Goal: Task Accomplishment & Management: Manage account settings

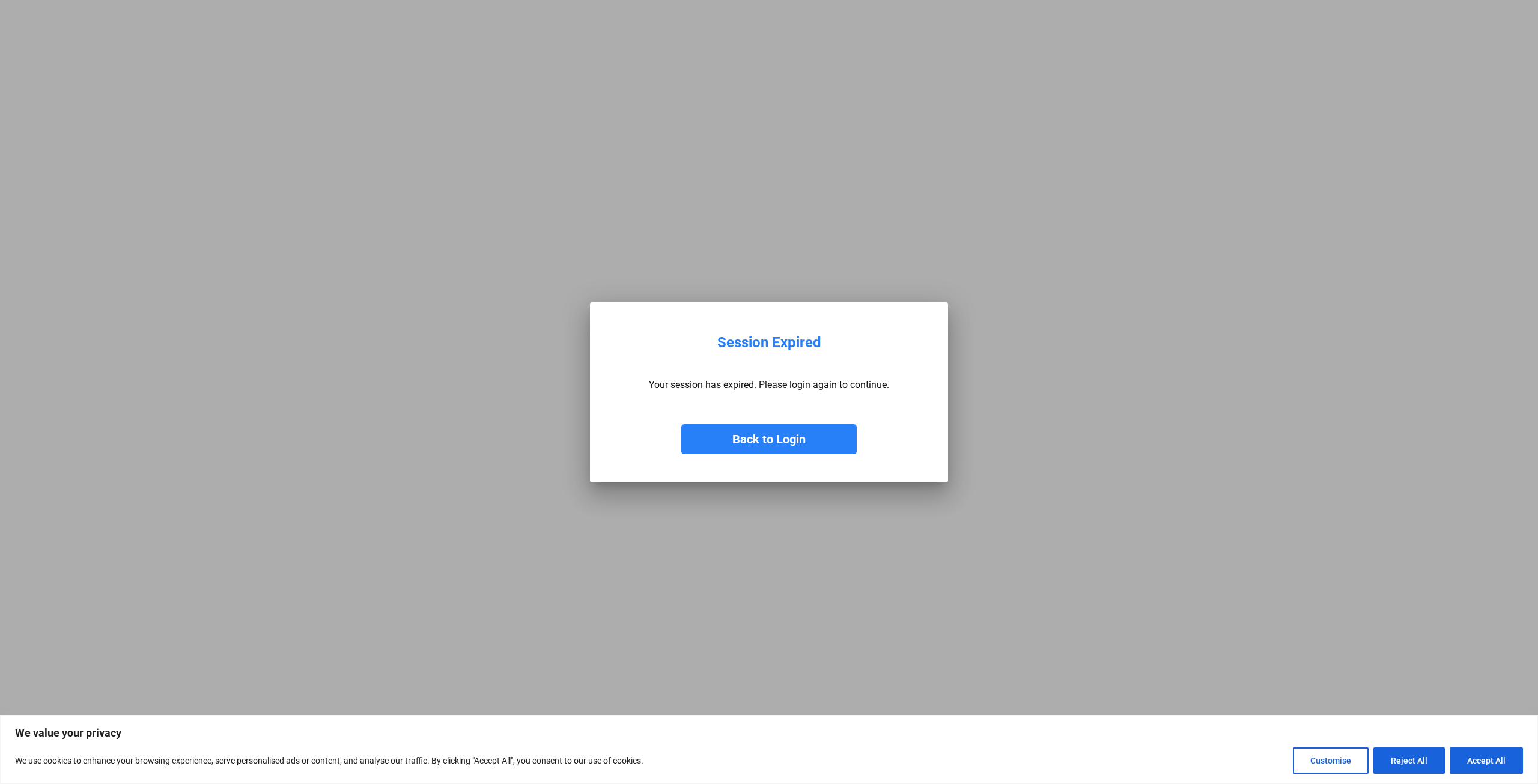
click at [782, 439] on button "Back to Login" at bounding box center [769, 439] width 175 height 30
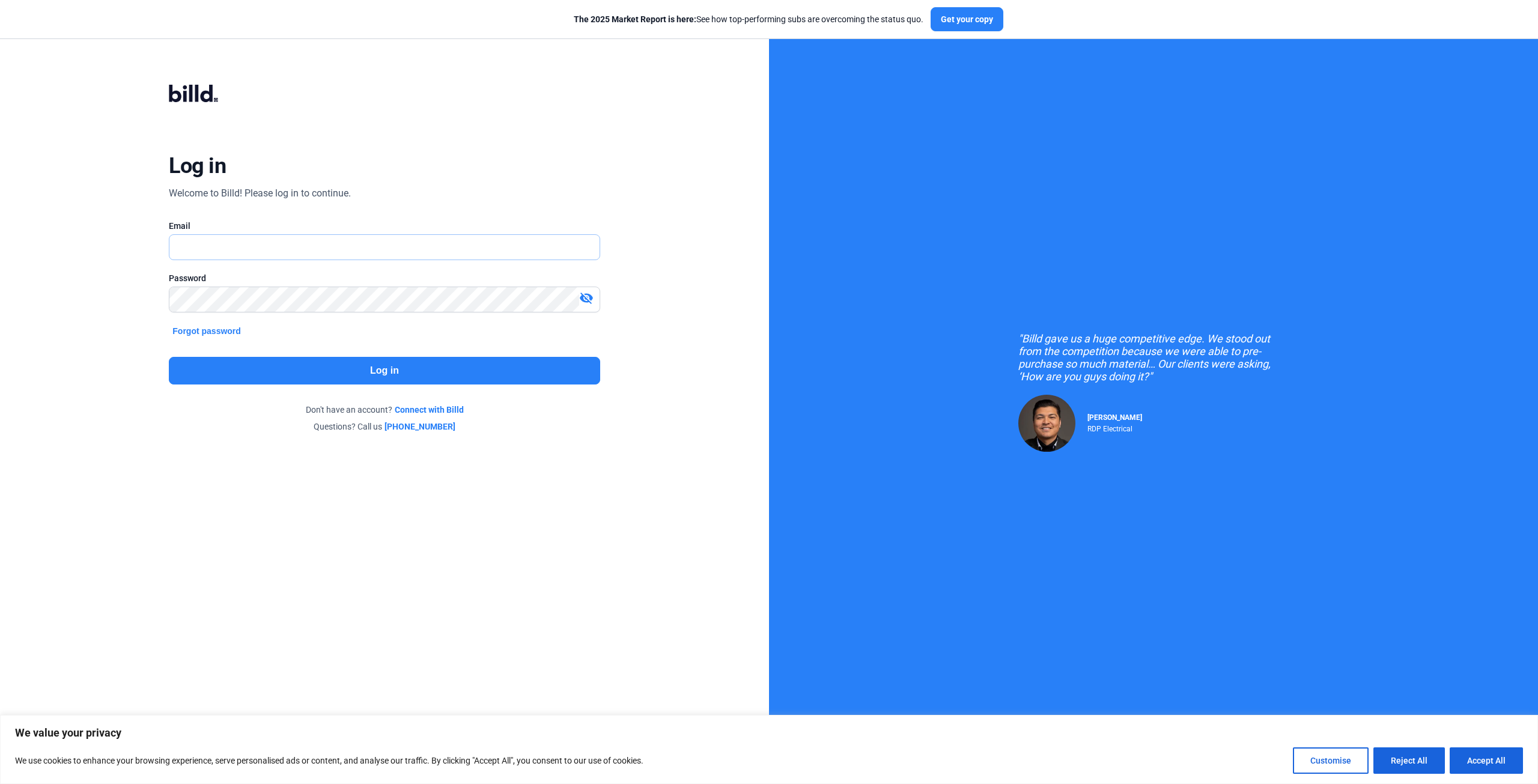
type input "[PERSON_NAME][EMAIL_ADDRESS][DOMAIN_NAME]"
click at [345, 365] on button "Log in" at bounding box center [384, 370] width 431 height 27
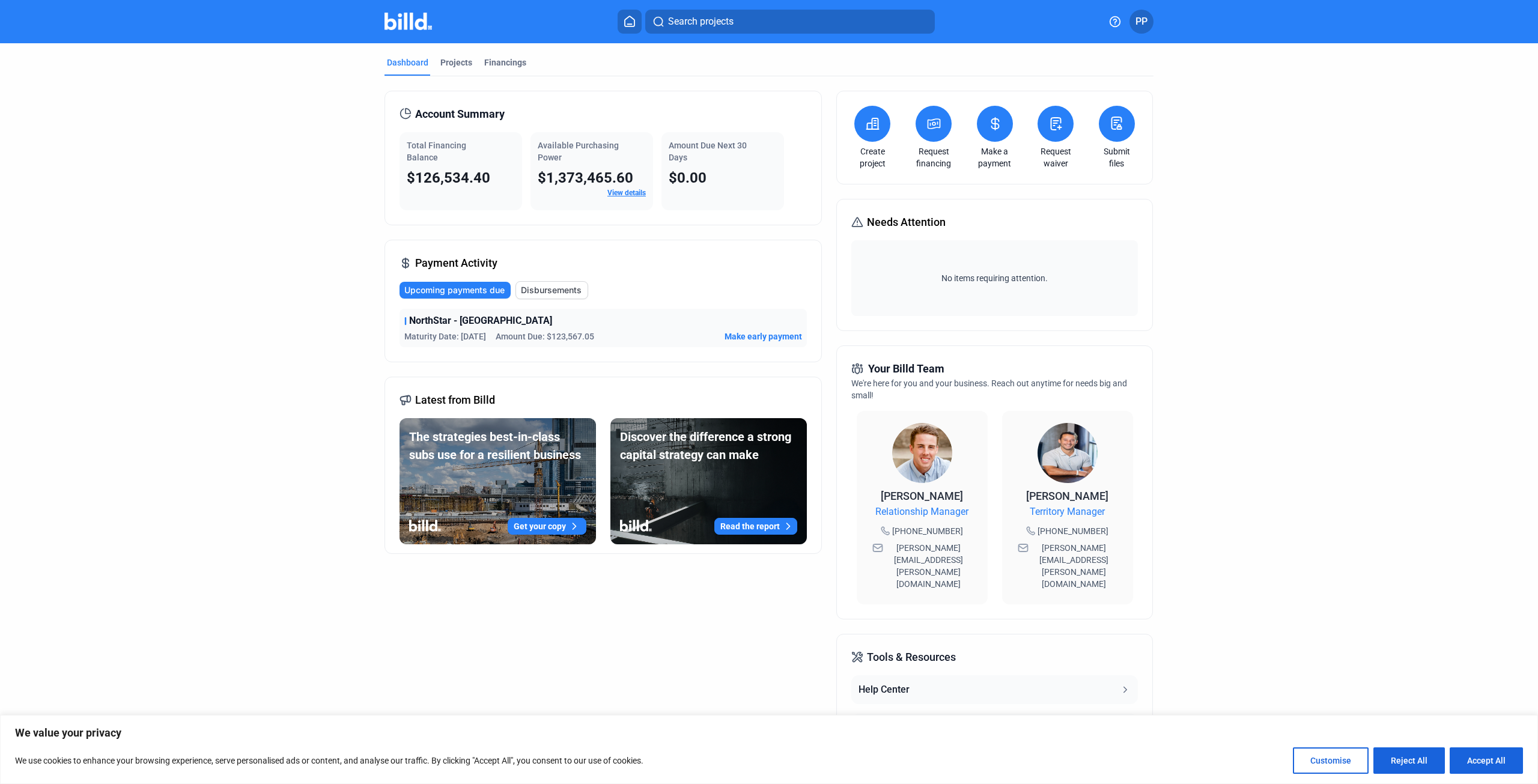
click at [1142, 19] on span "PP" at bounding box center [1141, 21] width 12 height 14
click at [1045, 180] on button "Logout" at bounding box center [1077, 191] width 131 height 24
